Goal: Transaction & Acquisition: Purchase product/service

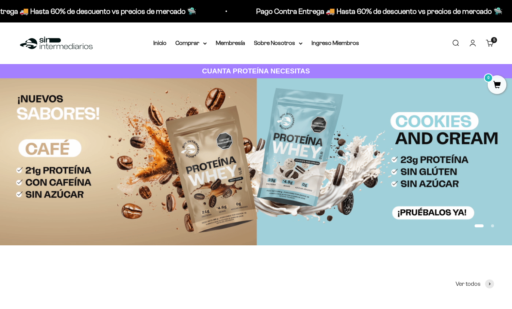
click at [487, 44] on link "Carrito 5 artículos 5" at bounding box center [490, 43] width 8 height 8
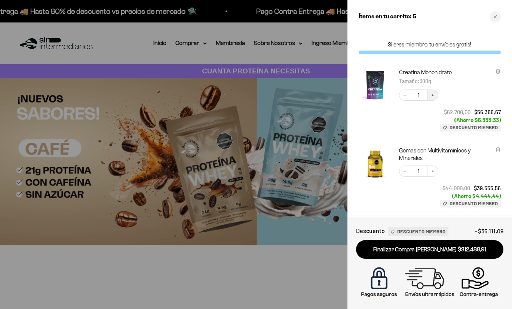
click at [434, 93] on icon "Increase quantity" at bounding box center [433, 95] width 4 height 4
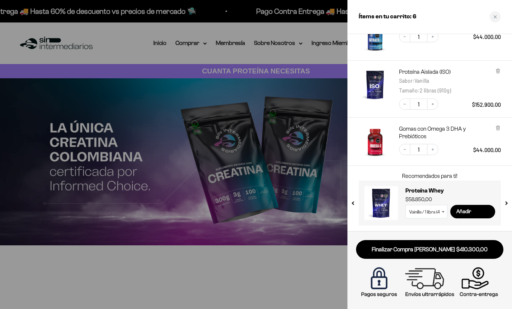
scroll to position [145, 0]
click at [506, 202] on button "next slide / item" at bounding box center [506, 200] width 6 height 45
click at [508, 203] on button "next slide / item" at bounding box center [506, 200] width 6 height 45
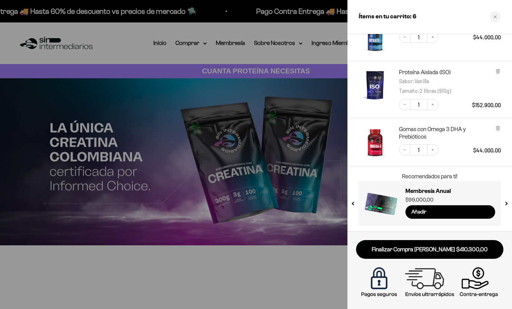
click at [508, 203] on button "next slide / item" at bounding box center [506, 200] width 6 height 45
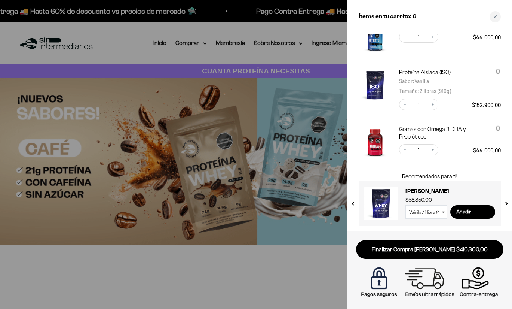
click at [508, 203] on button "next slide / item" at bounding box center [506, 200] width 6 height 45
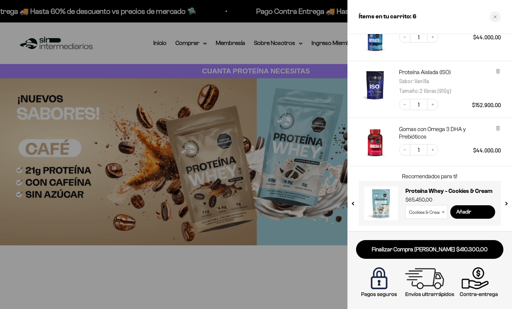
click at [508, 203] on button "next slide / item" at bounding box center [506, 200] width 6 height 45
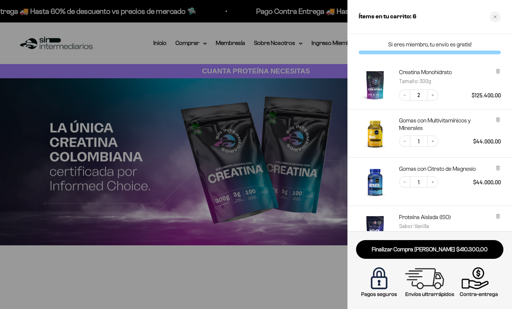
scroll to position [0, 0]
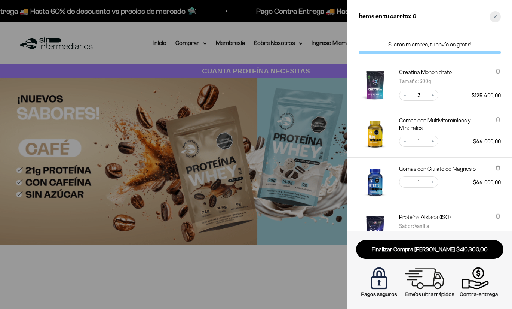
click at [495, 17] on icon "Close cart" at bounding box center [495, 16] width 3 height 3
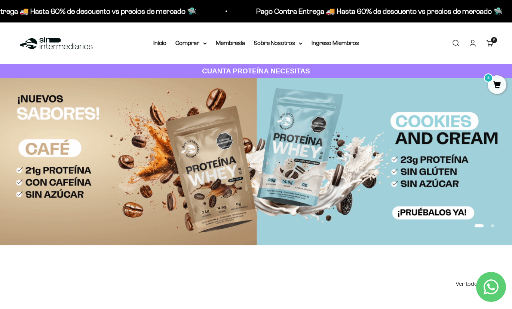
click at [455, 43] on link "Buscar" at bounding box center [456, 43] width 8 height 8
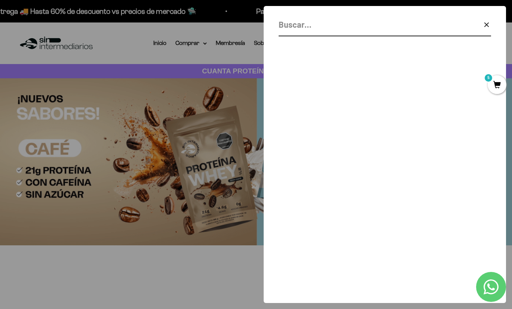
click at [300, 25] on input "Buscar" at bounding box center [366, 24] width 175 height 13
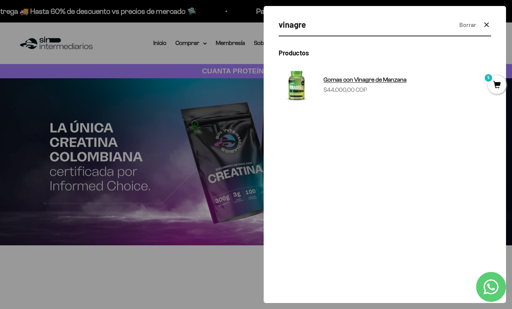
type input "vinagre"
click at [341, 80] on span "Gomas con Vinagre de Manzana" at bounding box center [365, 79] width 83 height 6
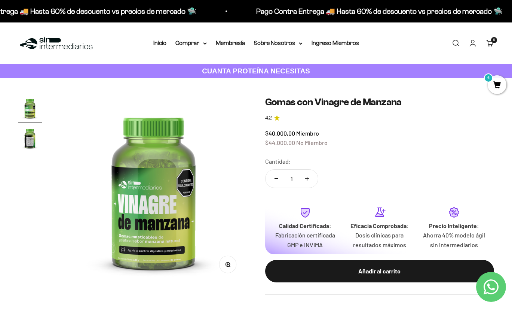
click at [309, 175] on button "Aumentar cantidad" at bounding box center [307, 178] width 22 height 18
click at [308, 178] on icon "Aumentar cantidad" at bounding box center [307, 178] width 4 height 0
click at [276, 179] on button "Reducir cantidad" at bounding box center [277, 178] width 22 height 18
type input "1"
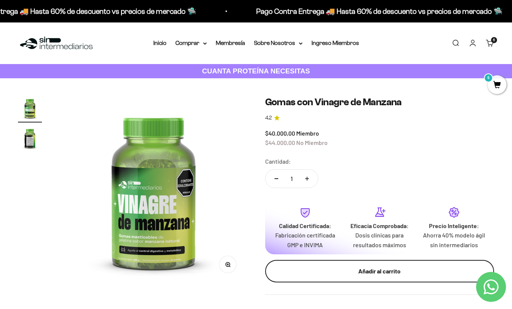
click at [328, 269] on div "Añadir al carrito" at bounding box center [379, 271] width 199 height 10
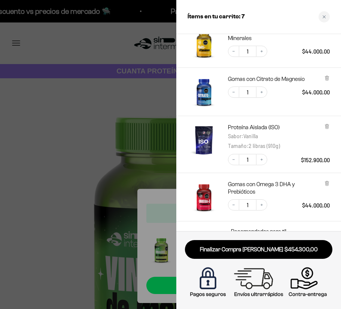
scroll to position [0, 341]
click at [120, 119] on div at bounding box center [170, 154] width 341 height 309
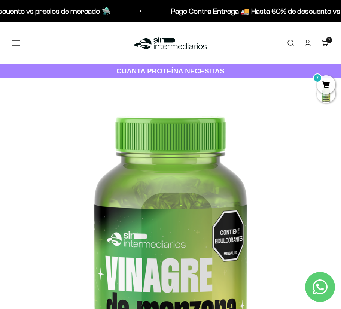
click at [304, 41] on link "Iniciar sesión" at bounding box center [307, 43] width 8 height 8
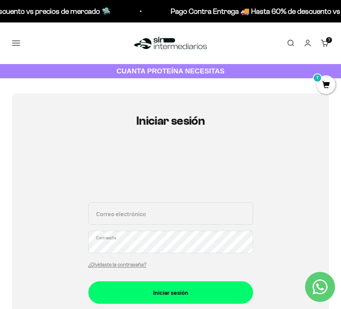
click at [308, 40] on link "Iniciar sesión" at bounding box center [307, 43] width 8 height 8
type input "[PERSON_NAME][EMAIL_ADDRESS][DOMAIN_NAME]"
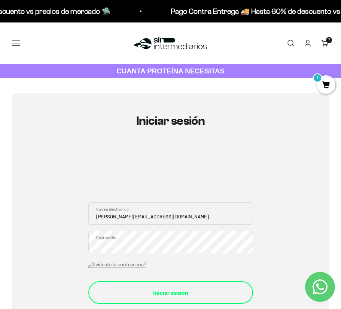
click at [165, 287] on div "Iniciar sesión" at bounding box center [170, 292] width 135 height 10
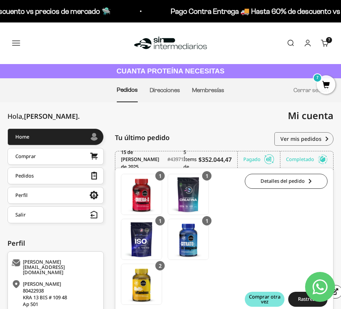
click at [326, 85] on span "7" at bounding box center [325, 84] width 19 height 19
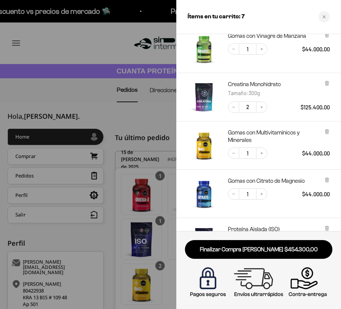
scroll to position [48, 0]
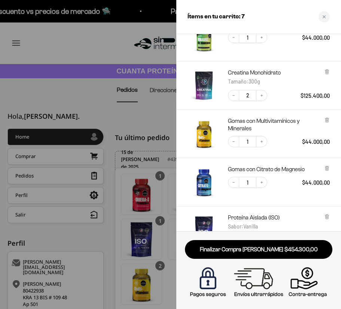
click at [109, 104] on div at bounding box center [170, 154] width 341 height 309
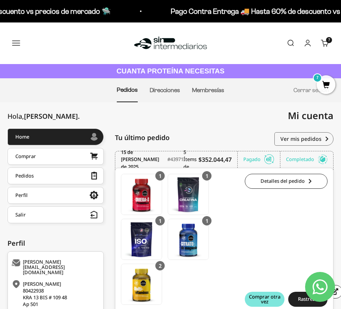
click at [15, 42] on button "Menú" at bounding box center [16, 43] width 8 height 8
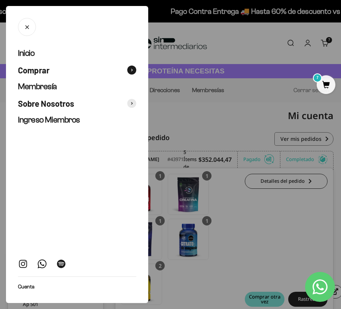
click at [45, 71] on span "Comprar" at bounding box center [33, 70] width 31 height 11
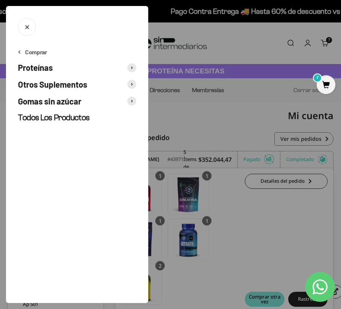
click at [52, 82] on span "Otros Suplementos" at bounding box center [52, 84] width 69 height 11
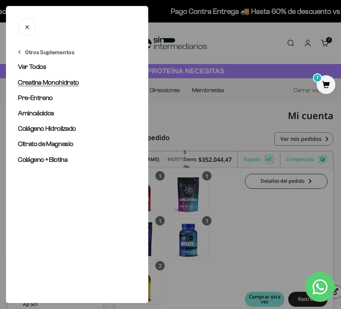
click at [41, 86] on link "Creatina Monohidrato" at bounding box center [77, 82] width 118 height 9
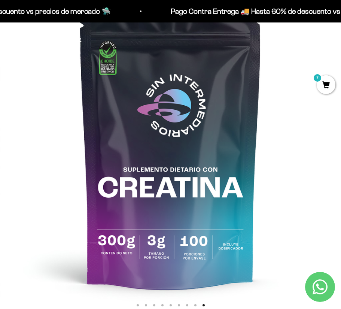
scroll to position [45, 0]
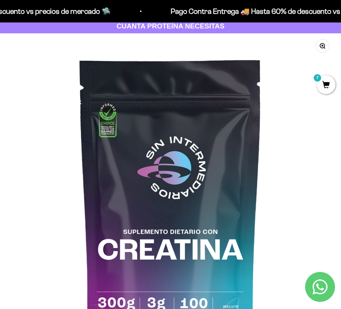
click at [324, 88] on span "7" at bounding box center [325, 84] width 19 height 19
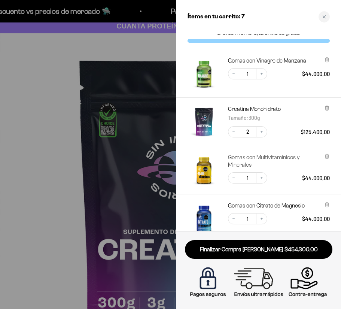
scroll to position [14, 0]
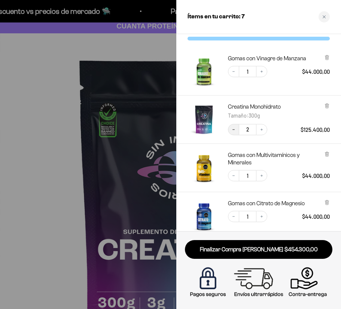
click at [234, 130] on icon "Decrease quantity" at bounding box center [233, 129] width 4 height 4
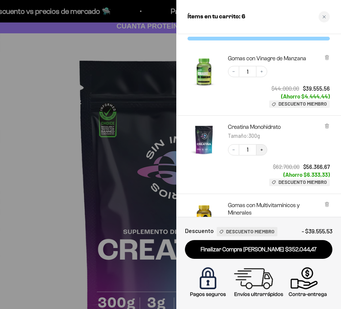
click at [260, 147] on icon "Increase quantity" at bounding box center [261, 149] width 4 height 4
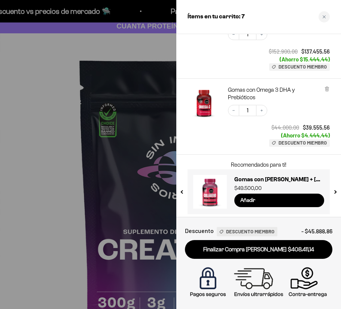
scroll to position [361, 0]
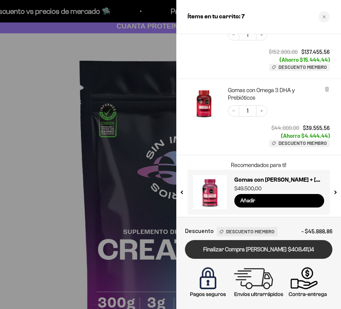
click at [240, 249] on link "Finalizar Compra [PERSON_NAME] $408.411,14" at bounding box center [258, 249] width 147 height 19
